Goal: Check status: Check status

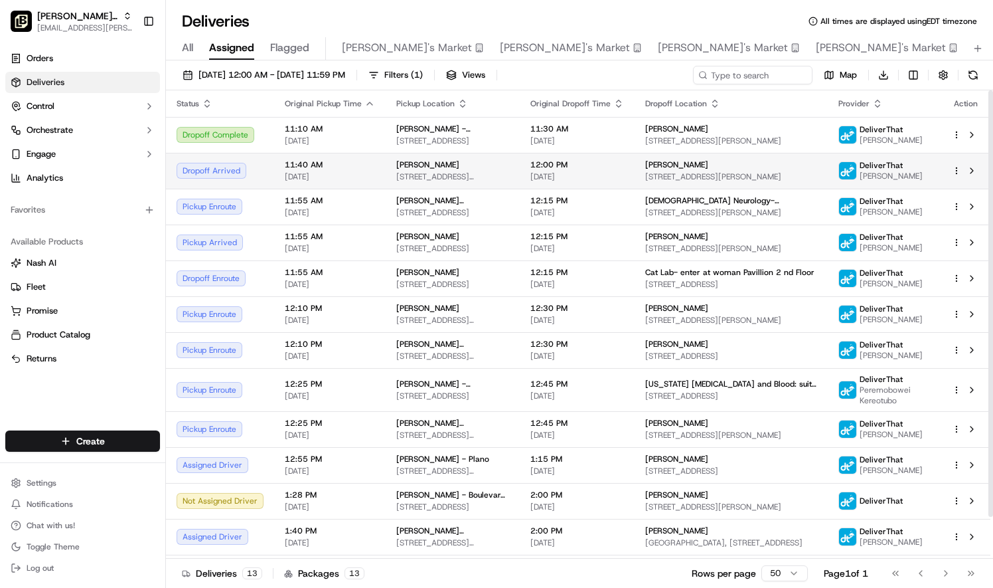
click at [950, 172] on td at bounding box center [965, 171] width 49 height 36
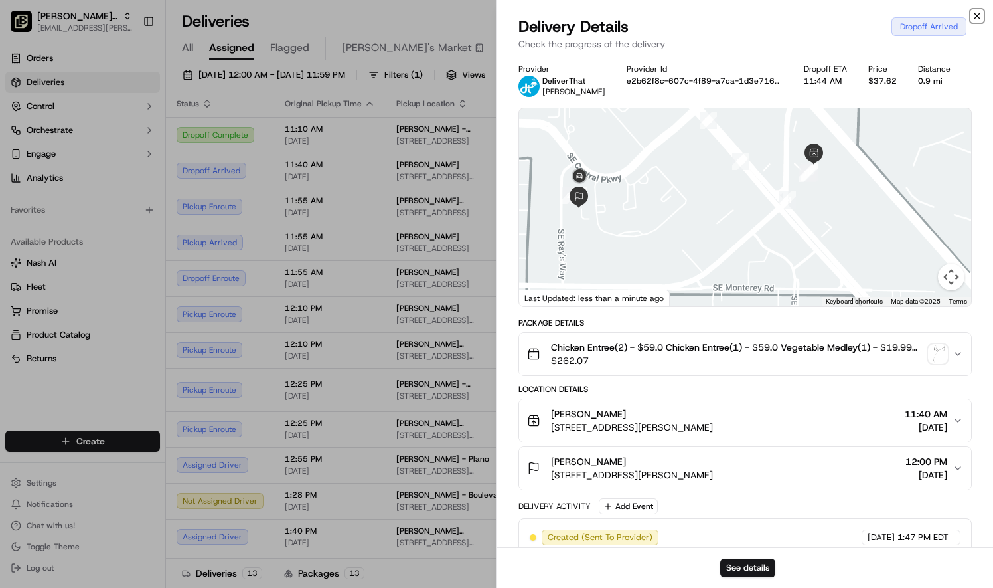
click at [977, 11] on icon "button" at bounding box center [977, 16] width 11 height 11
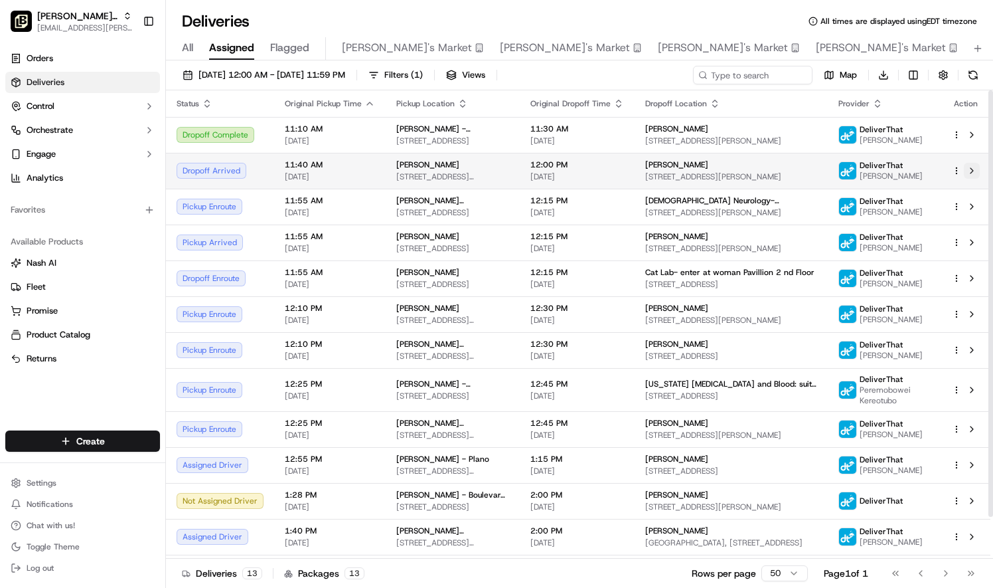
click at [975, 167] on button at bounding box center [972, 171] width 16 height 16
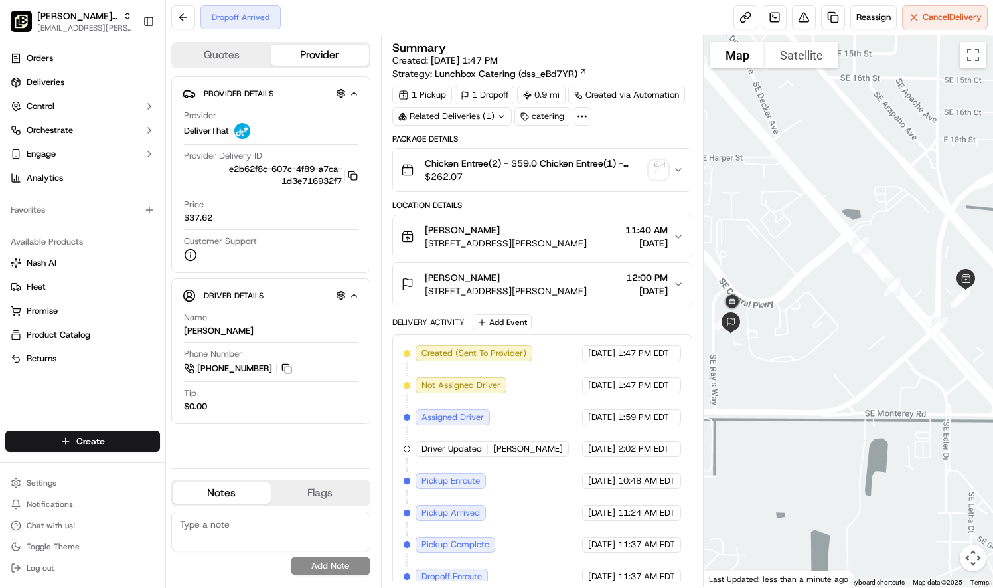
click at [836, 180] on div at bounding box center [848, 311] width 289 height 552
click at [977, 52] on button "Toggle fullscreen view" at bounding box center [973, 55] width 27 height 27
click at [181, 14] on button at bounding box center [183, 17] width 24 height 24
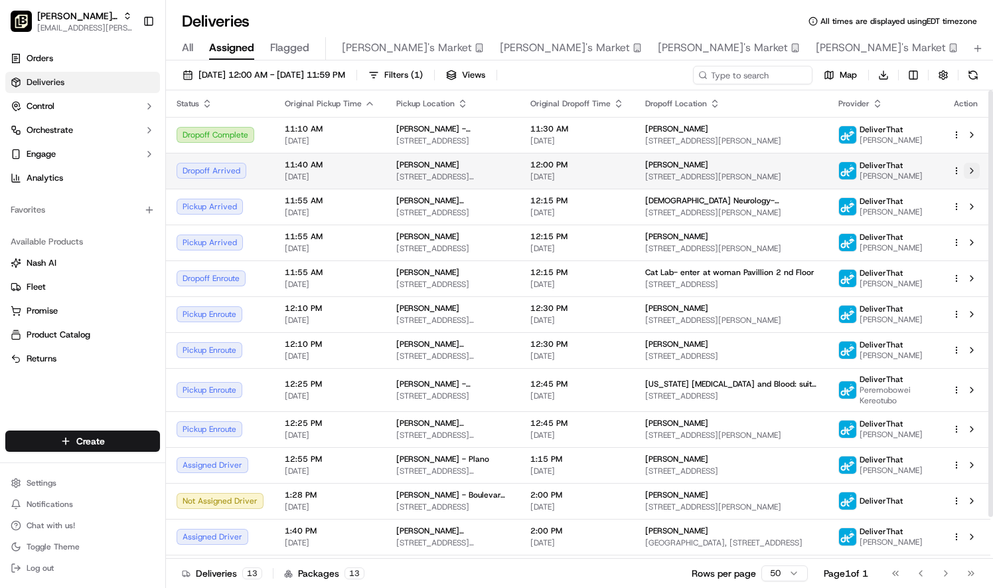
click at [973, 169] on button at bounding box center [972, 171] width 16 height 16
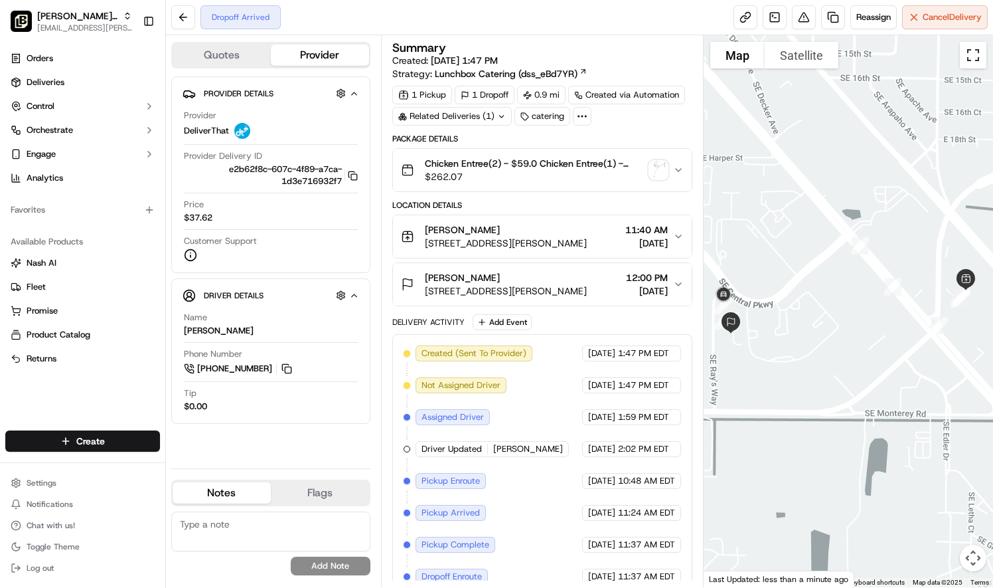
click at [979, 54] on button "Toggle fullscreen view" at bounding box center [973, 55] width 27 height 27
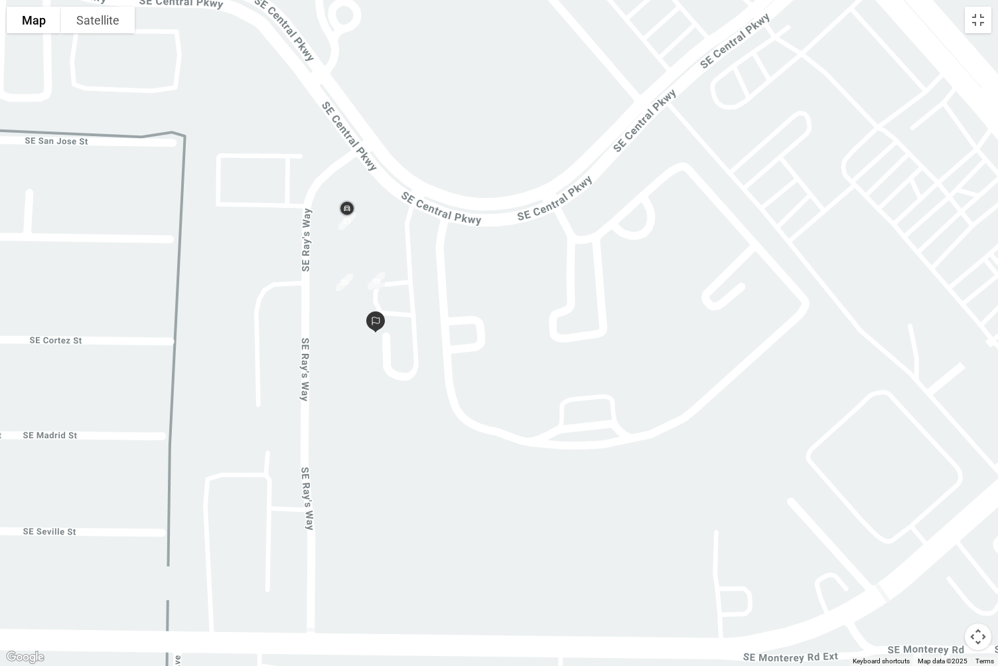
click at [342, 230] on img "21" at bounding box center [347, 221] width 28 height 28
click at [336, 281] on img "20" at bounding box center [345, 282] width 28 height 28
click at [370, 285] on img "19" at bounding box center [376, 281] width 28 height 28
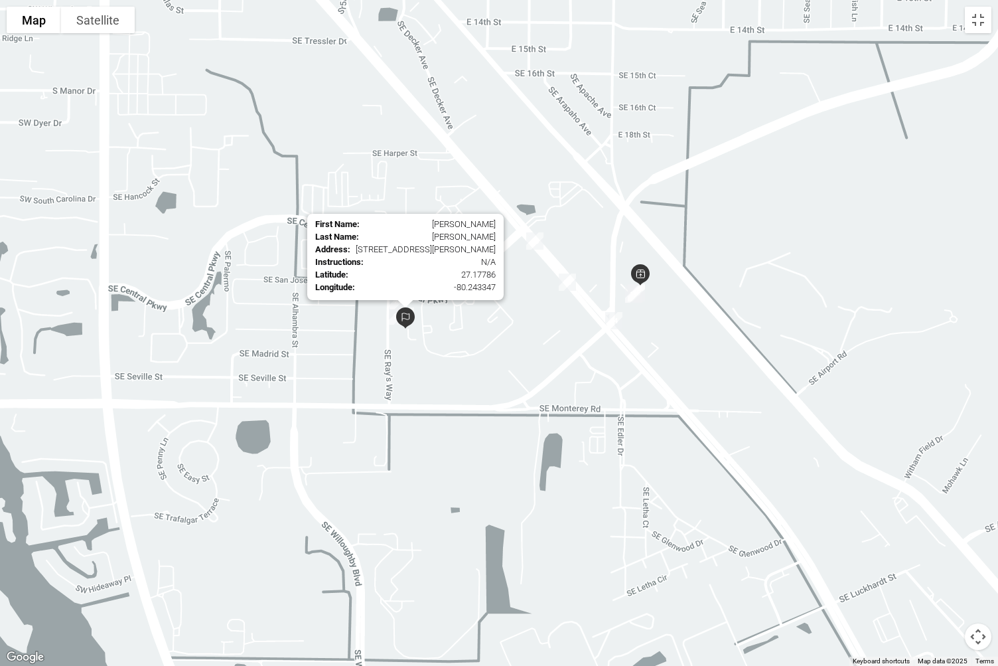
click at [392, 311] on img at bounding box center [406, 318] width 32 height 32
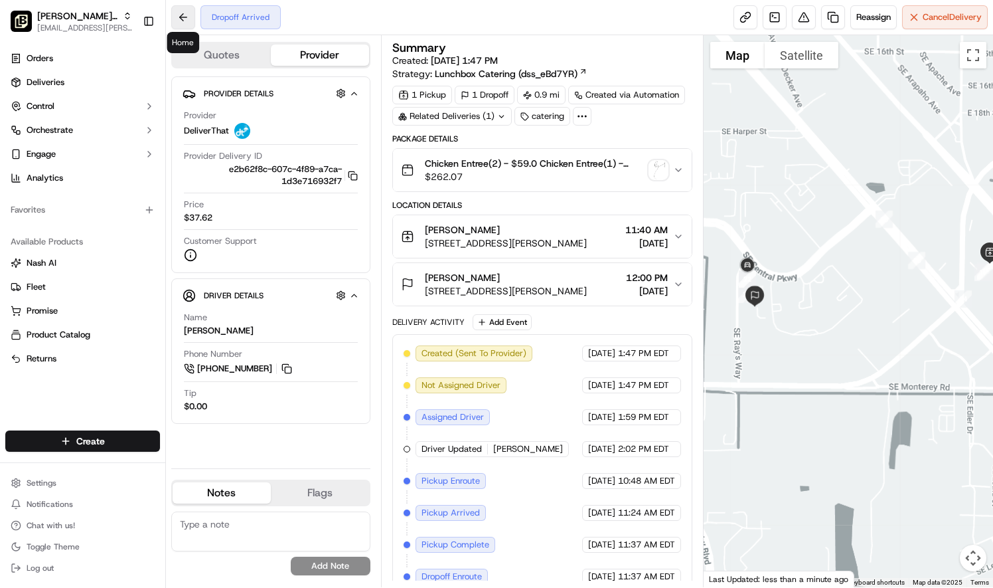
click at [182, 15] on button at bounding box center [183, 17] width 24 height 24
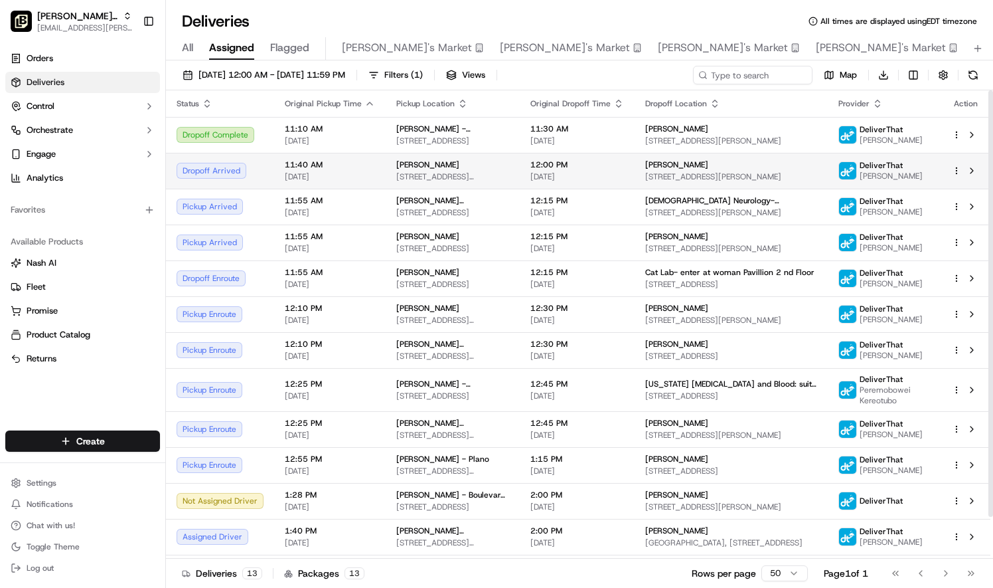
click at [957, 165] on html "Pei Wei Parent Org noelcy.amador@peiwei.com Toggle Sidebar Orders Deliveries Co…" at bounding box center [496, 294] width 993 height 588
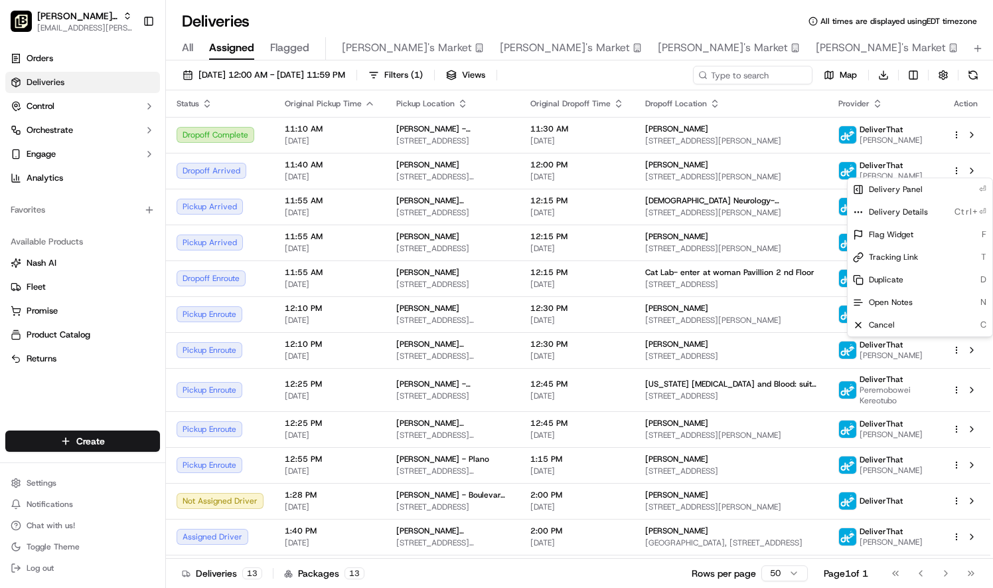
click at [973, 169] on html "Pei Wei Parent Org noelcy.amador@peiwei.com Toggle Sidebar Orders Deliveries Co…" at bounding box center [496, 294] width 993 height 588
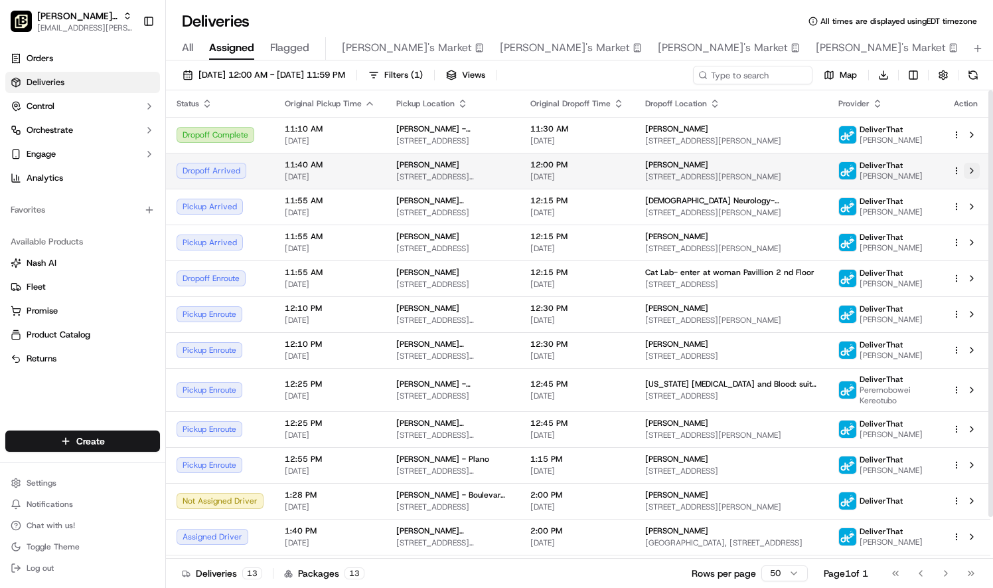
click at [970, 169] on button at bounding box center [972, 171] width 16 height 16
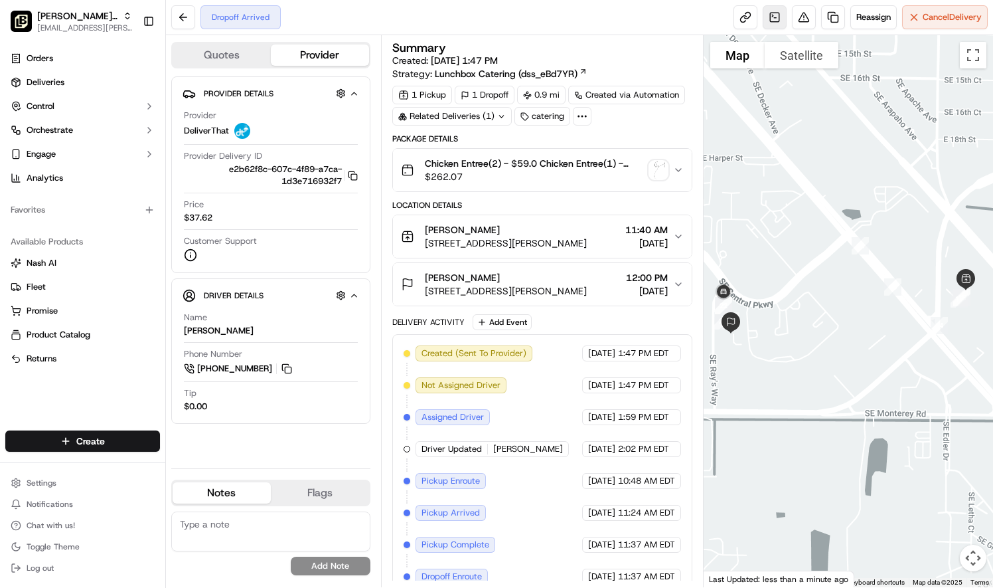
click at [774, 21] on link at bounding box center [775, 17] width 24 height 24
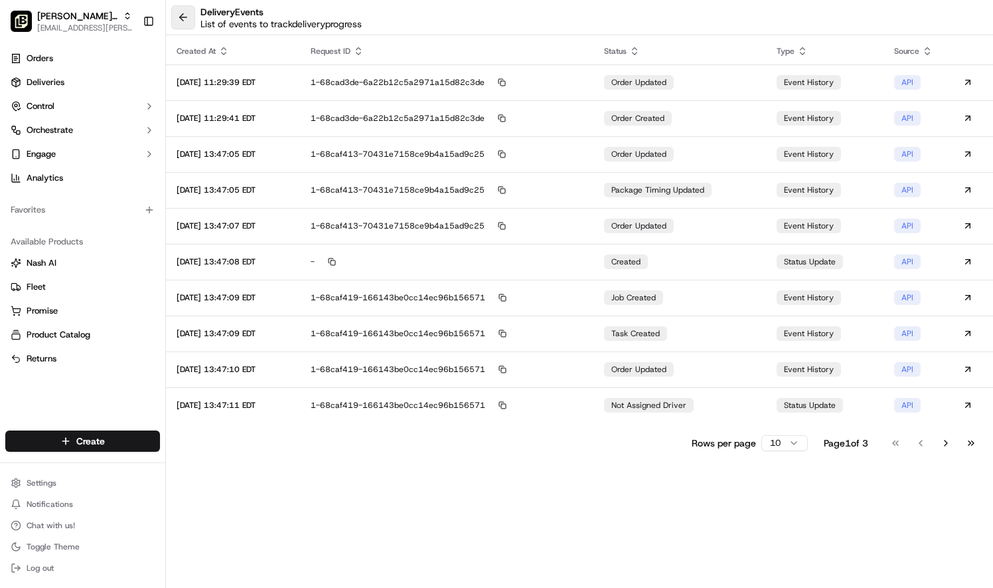
click at [189, 21] on button at bounding box center [183, 17] width 24 height 24
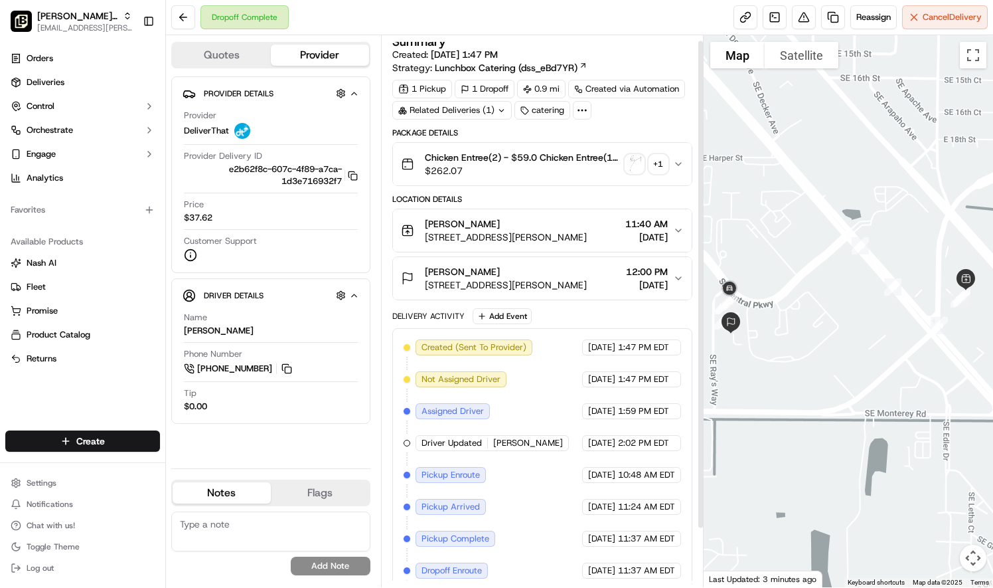
scroll to position [72, 0]
